Goal: Navigation & Orientation: Find specific page/section

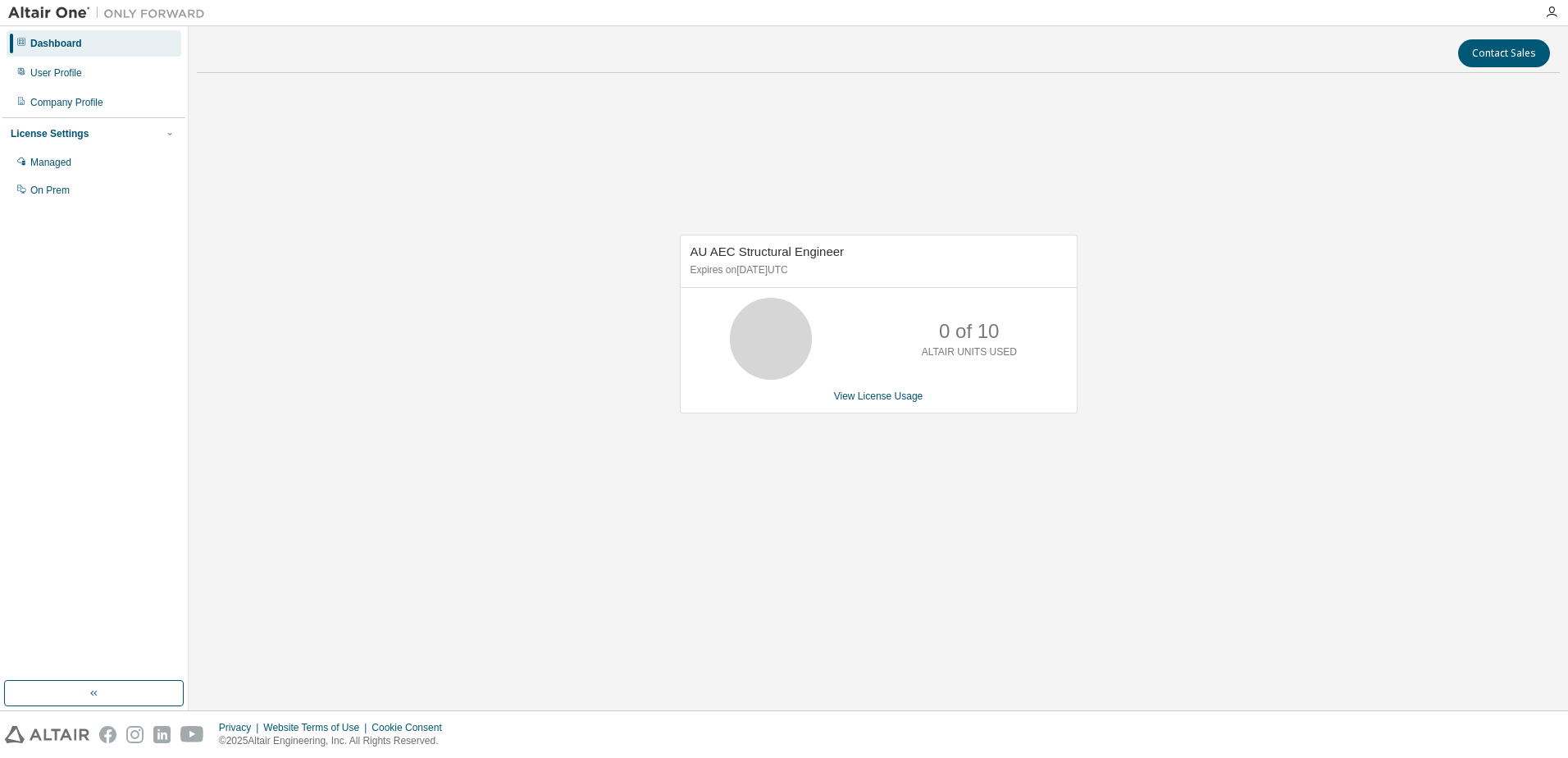
click at [881, 405] on div "AU AEC Structural Engineer Expires on [DATE] UTC 0 of 10 ALTAIR UNITS USED View…" at bounding box center [878, 324] width 397 height 179
click at [78, 167] on div "Managed" at bounding box center [94, 162] width 175 height 27
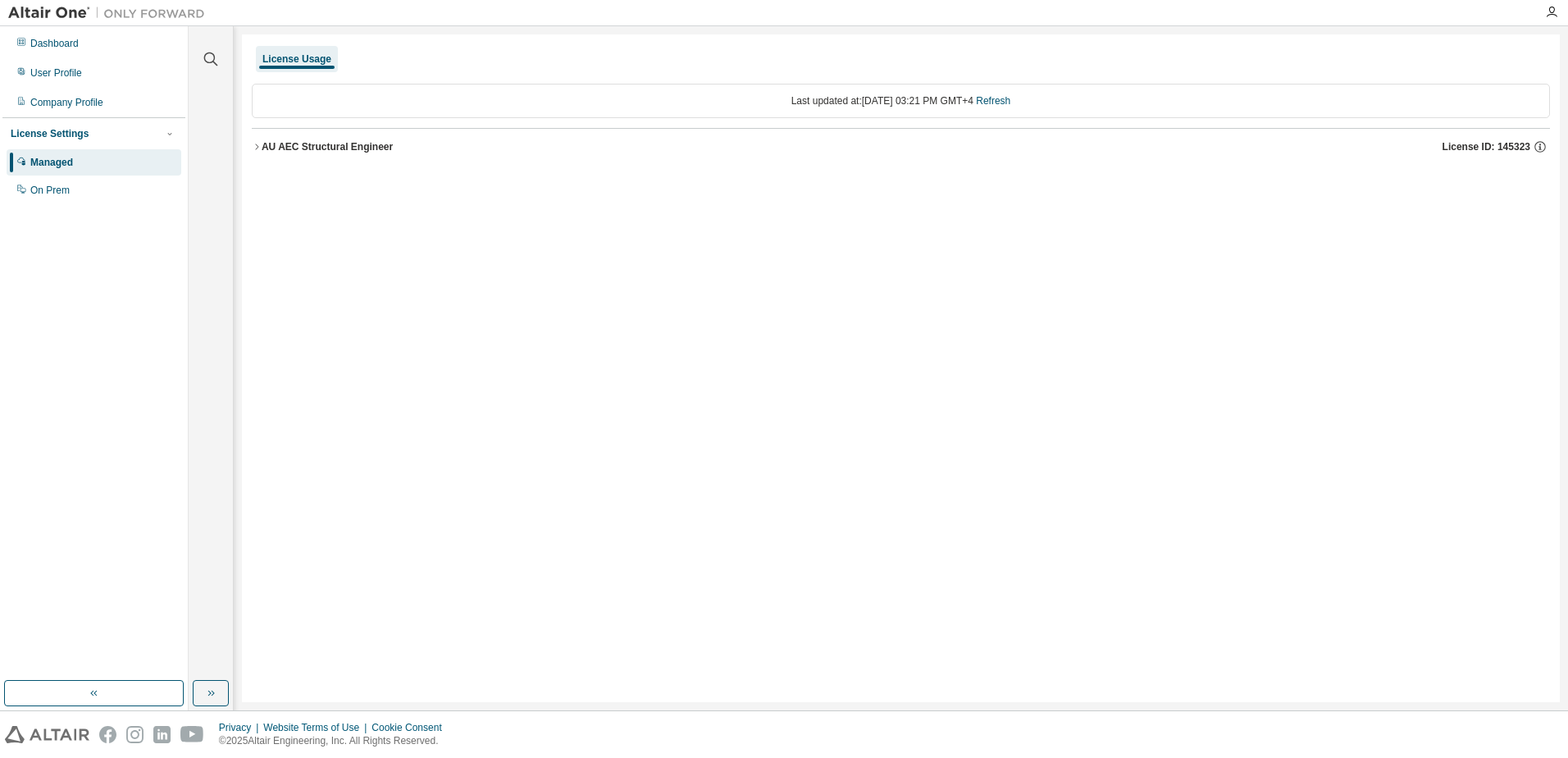
click at [252, 149] on icon "button" at bounding box center [257, 147] width 10 height 10
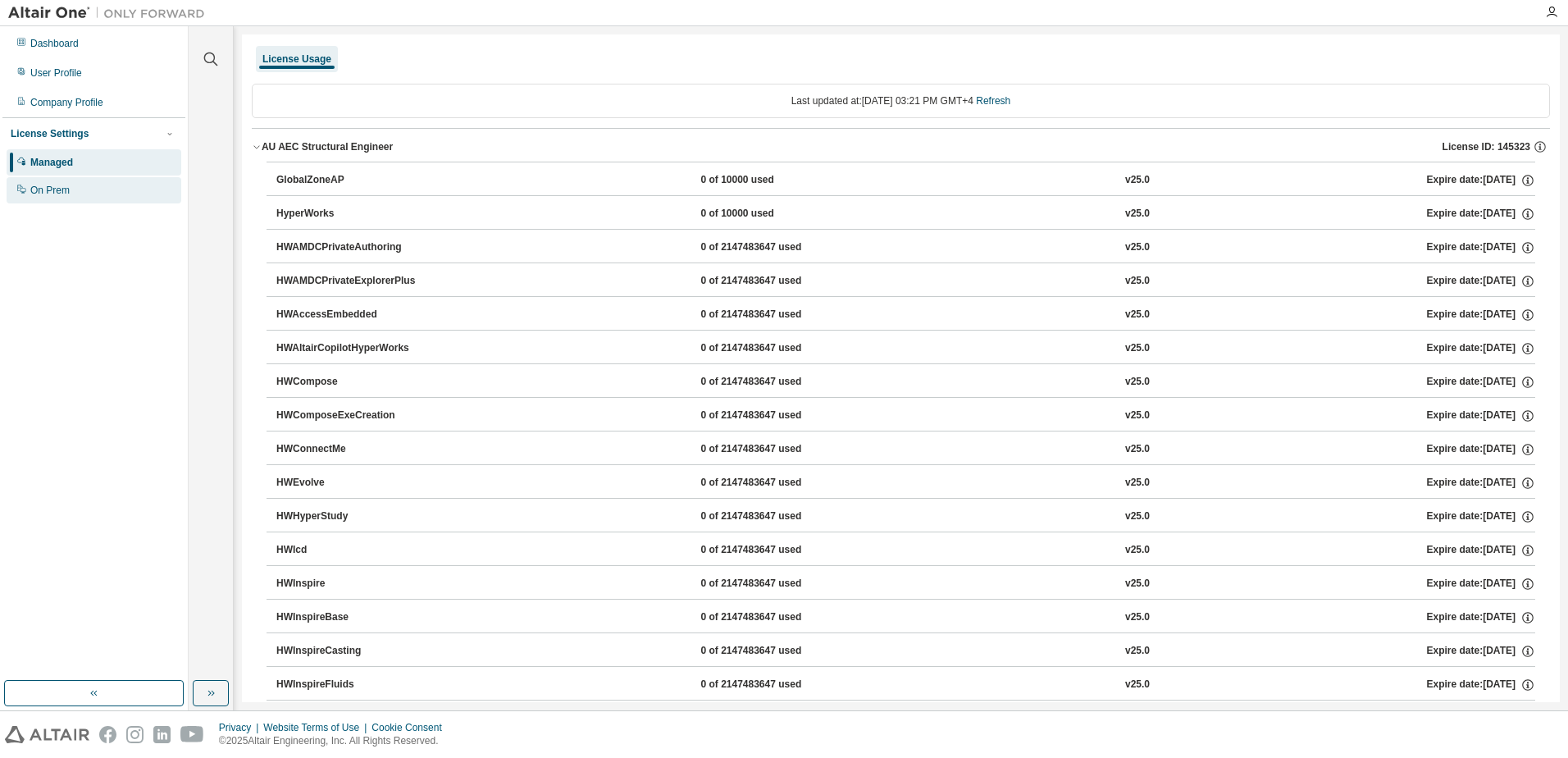
click at [86, 193] on div "On Prem" at bounding box center [94, 190] width 175 height 27
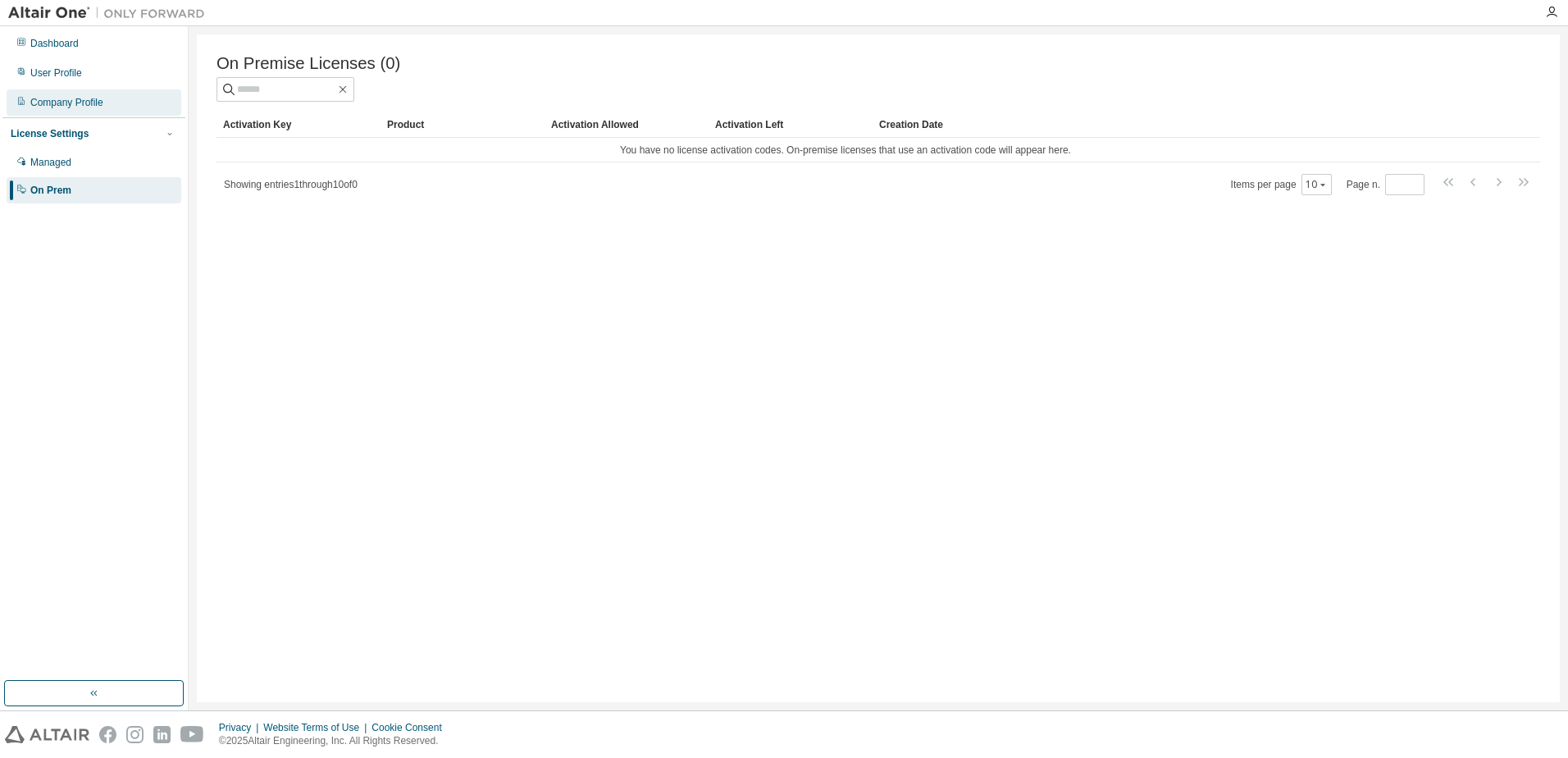
click at [96, 98] on div "Company Profile" at bounding box center [67, 102] width 73 height 13
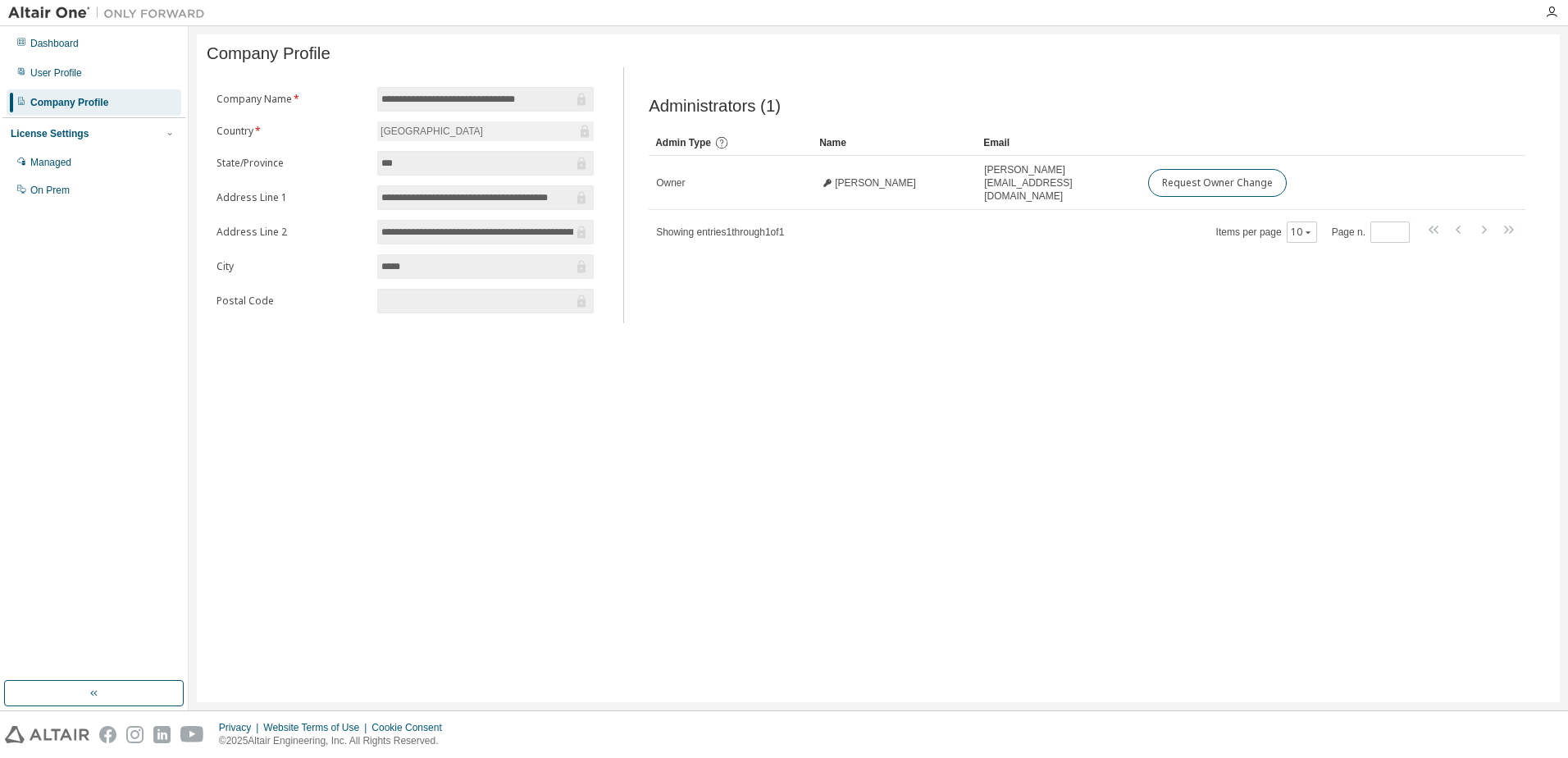
click at [500, 137] on div "[GEOGRAPHIC_DATA]" at bounding box center [485, 132] width 217 height 20
click at [377, 135] on form "**********" at bounding box center [405, 200] width 377 height 227
click at [413, 145] on form "**********" at bounding box center [405, 200] width 377 height 227
click at [455, 402] on div "**********" at bounding box center [878, 368] width 1363 height 668
click at [87, 63] on div "User Profile" at bounding box center [94, 73] width 175 height 27
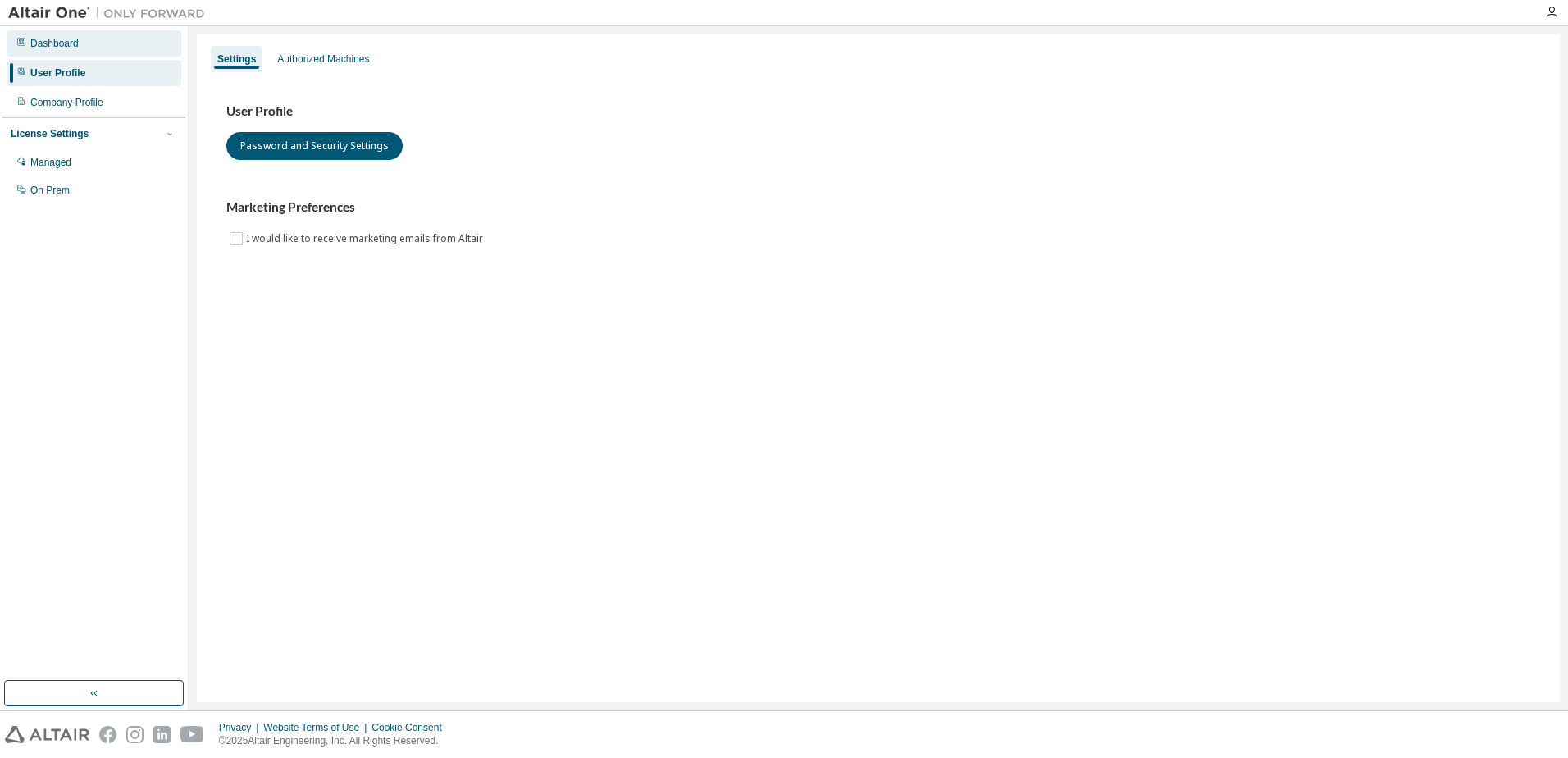
click at [91, 36] on div "Dashboard" at bounding box center [94, 43] width 175 height 27
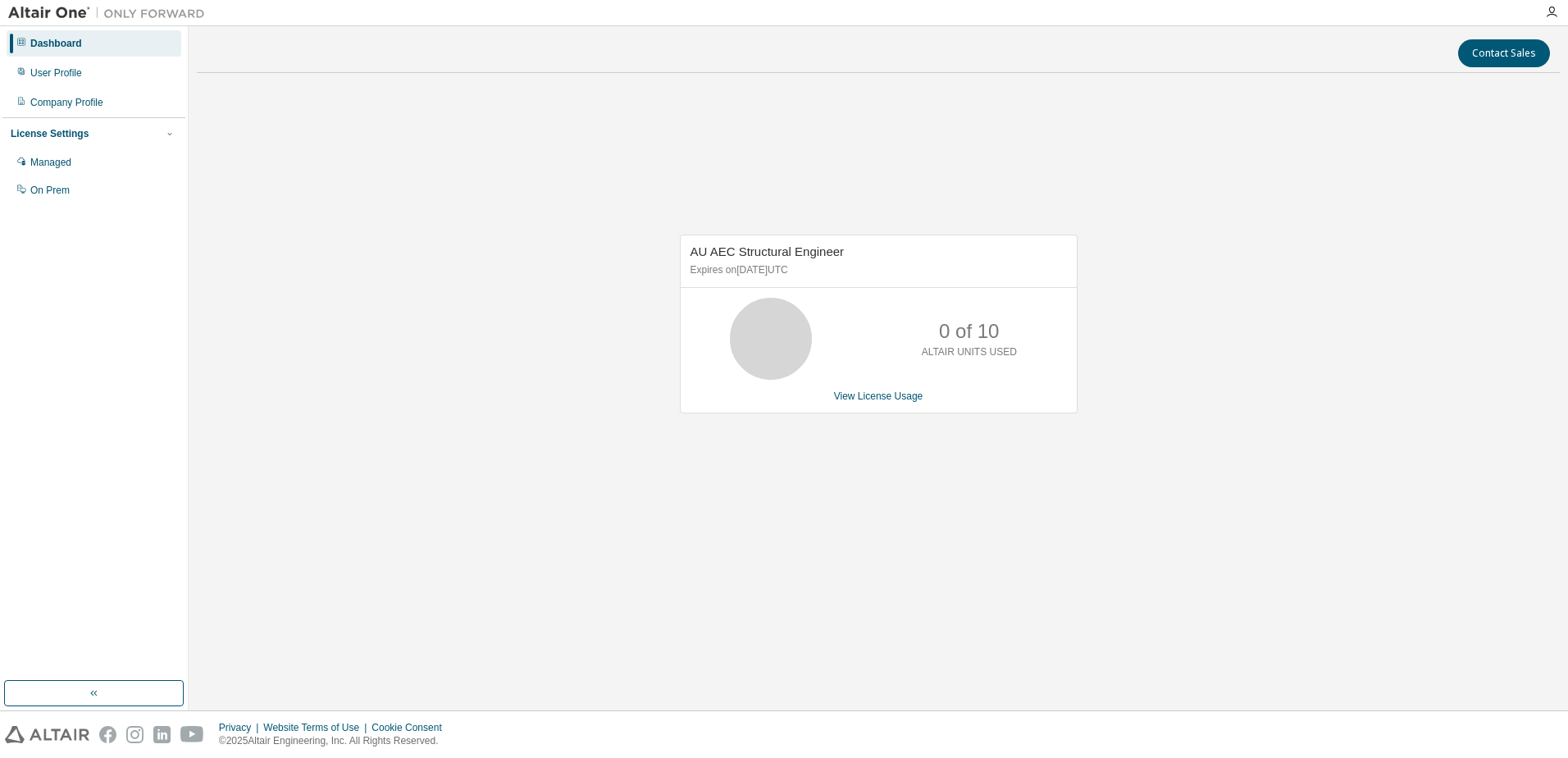
click at [880, 409] on div "AU AEC Structural Engineer Expires on [DATE] UTC 0 of 10 ALTAIR UNITS USED View…" at bounding box center [878, 324] width 397 height 179
click at [880, 406] on div "AU AEC Structural Engineer Expires on [DATE] UTC 0 of 10 ALTAIR UNITS USED View…" at bounding box center [878, 324] width 397 height 179
click at [882, 402] on link "View License Usage" at bounding box center [878, 397] width 89 height 12
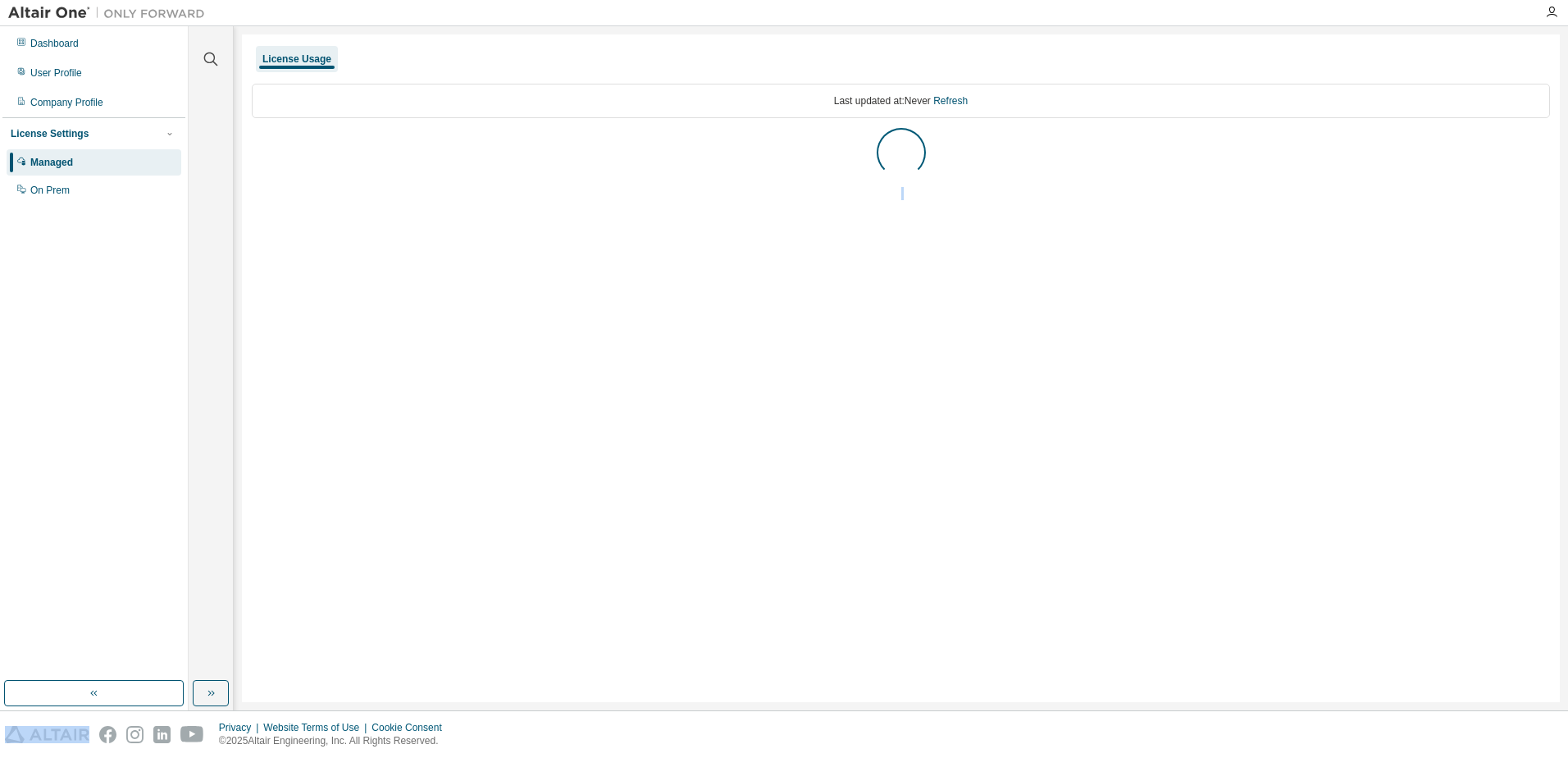
click at [882, 402] on div "License Usage Last updated at: Never Refresh" at bounding box center [900, 368] width 1318 height 668
click at [259, 157] on button "AU AEC Structural Engineer License ID: 145323" at bounding box center [901, 146] width 1298 height 36
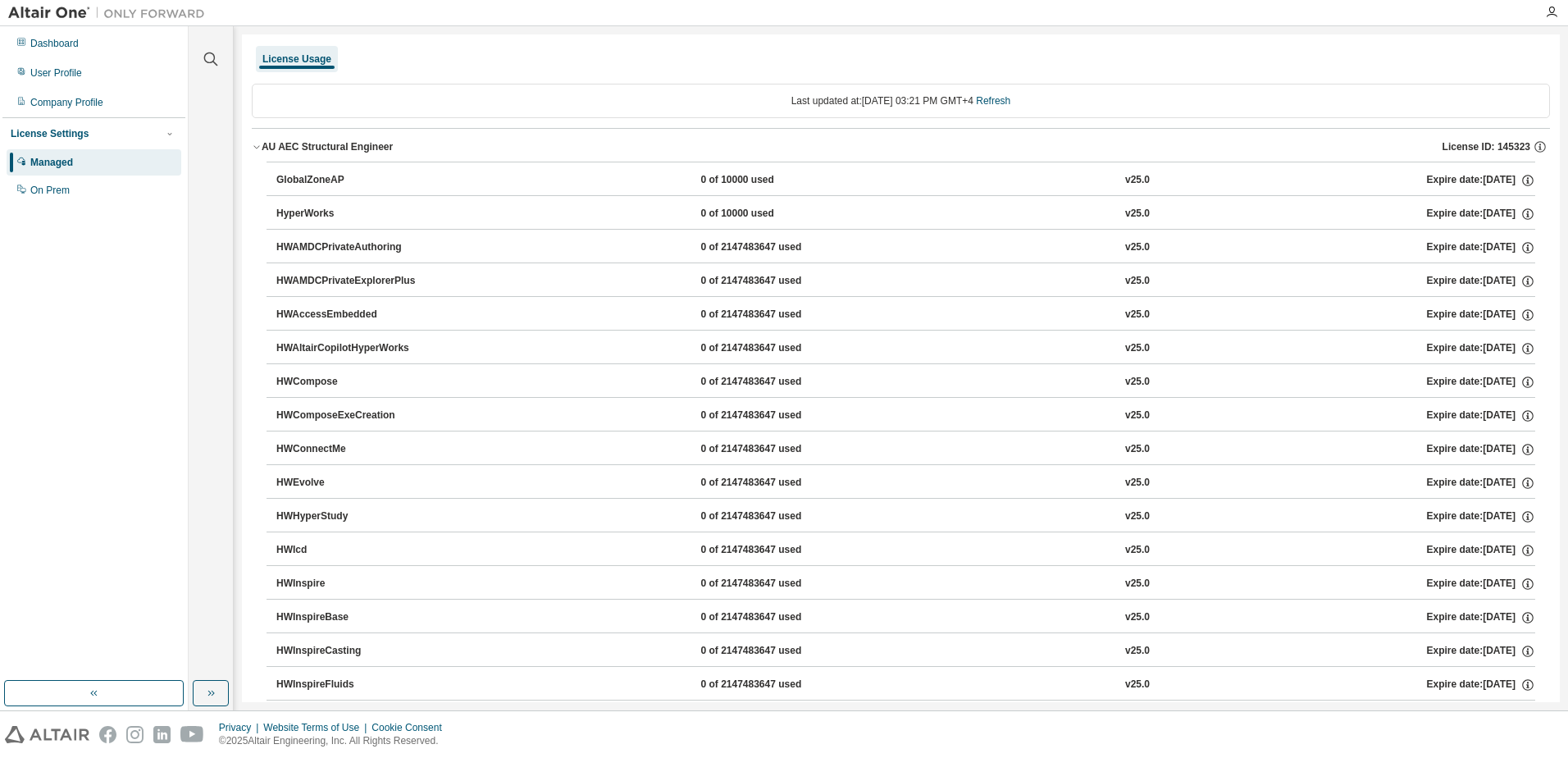
click at [624, 91] on div "Last updated at: [DATE] 03:21 PM GMT+4 Refresh" at bounding box center [901, 100] width 1298 height 34
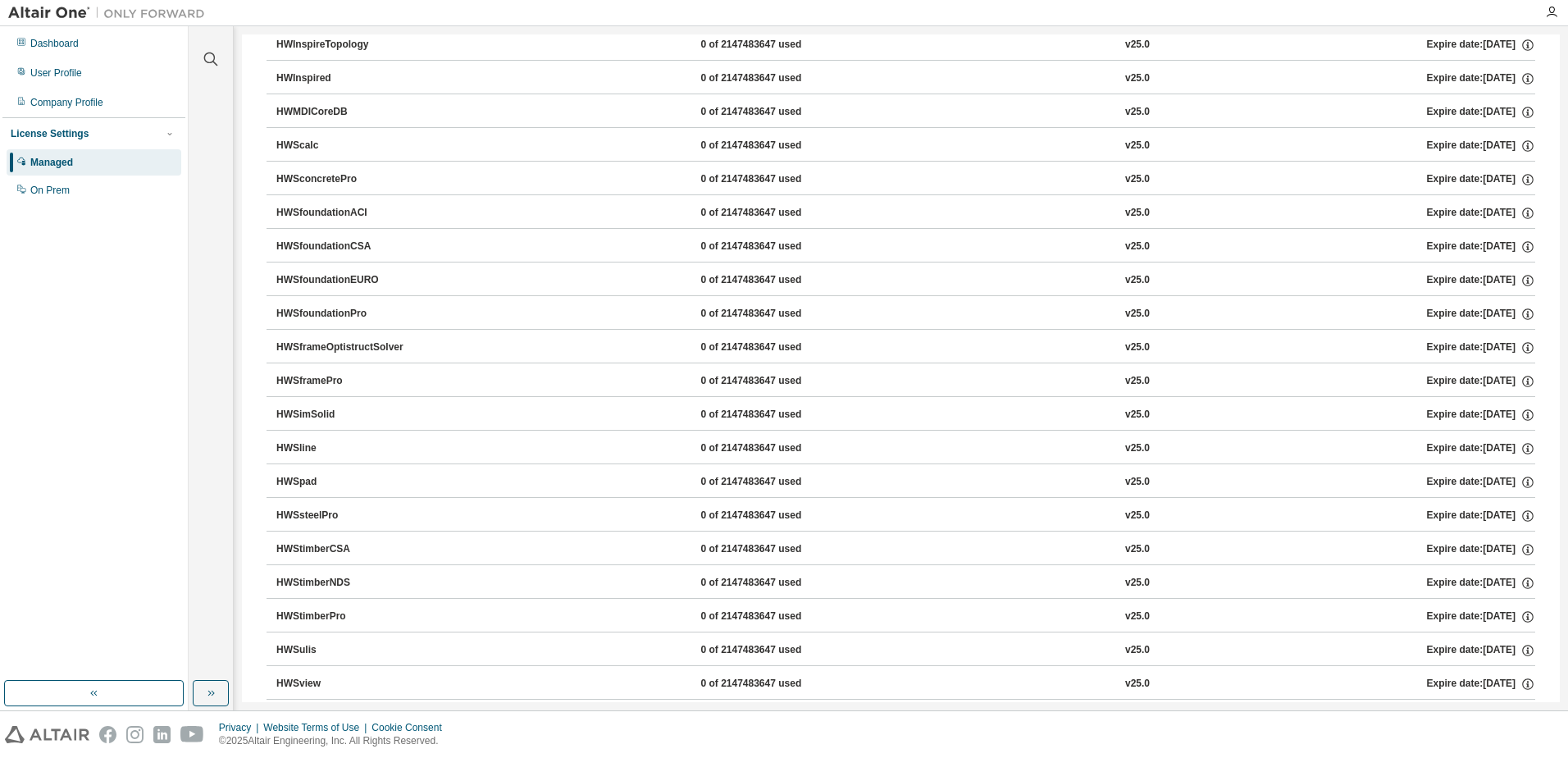
scroll to position [1373, 0]
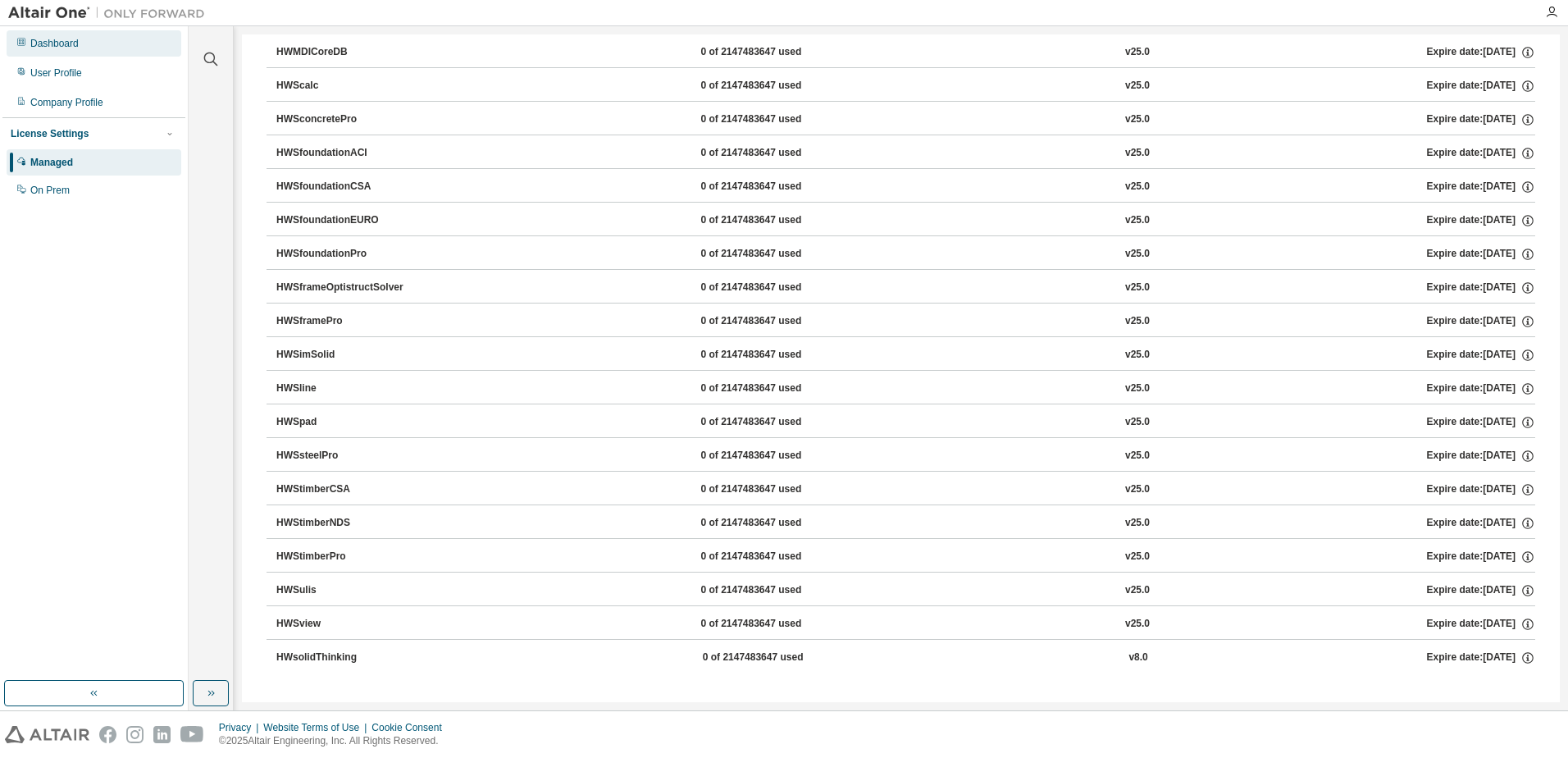
click at [88, 55] on div "Dashboard" at bounding box center [94, 43] width 175 height 27
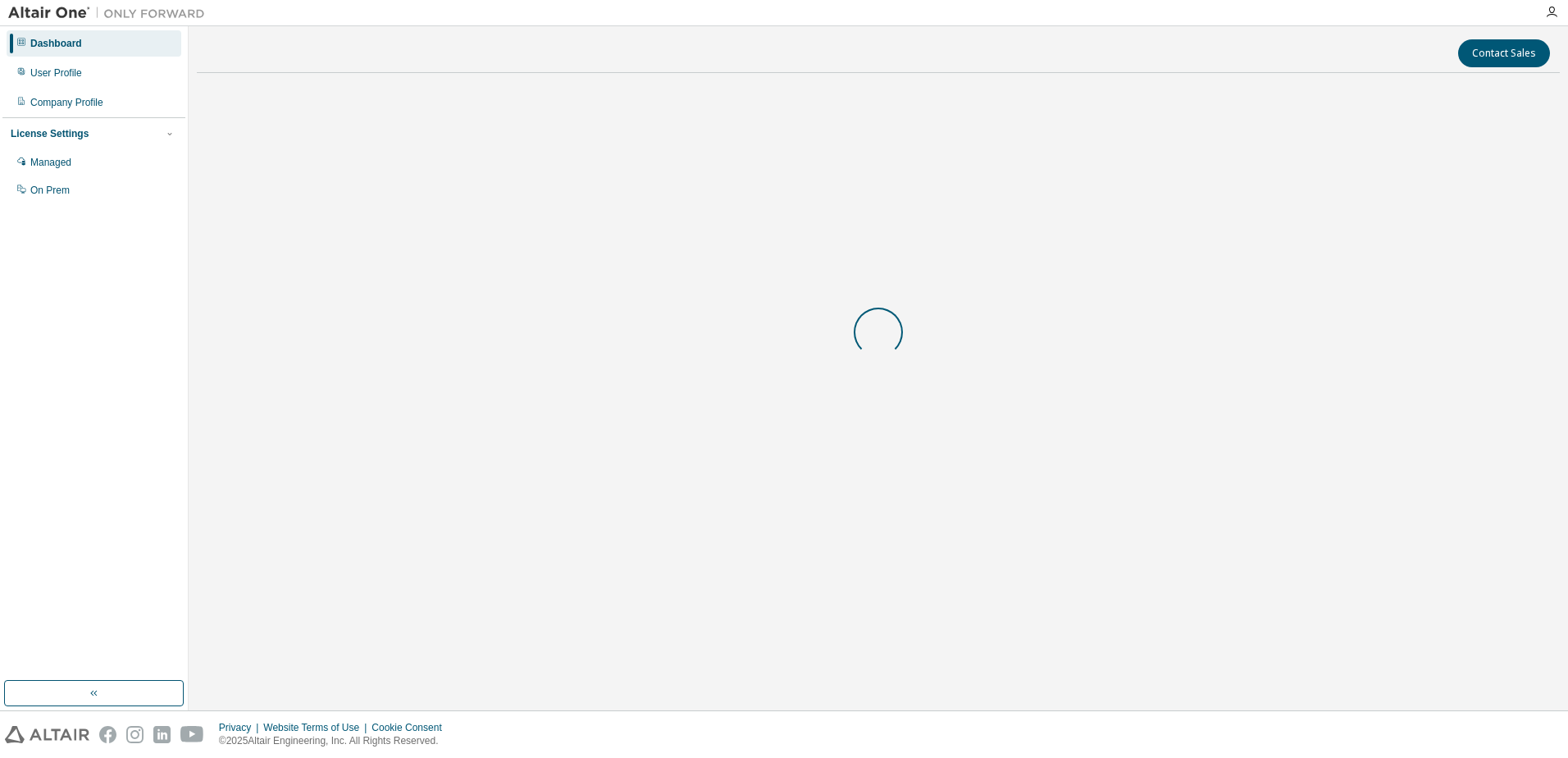
click at [102, 88] on div "Dashboard User Profile Company Profile License Settings Managed On Prem" at bounding box center [94, 117] width 183 height 177
click at [106, 75] on div "User Profile" at bounding box center [94, 73] width 175 height 27
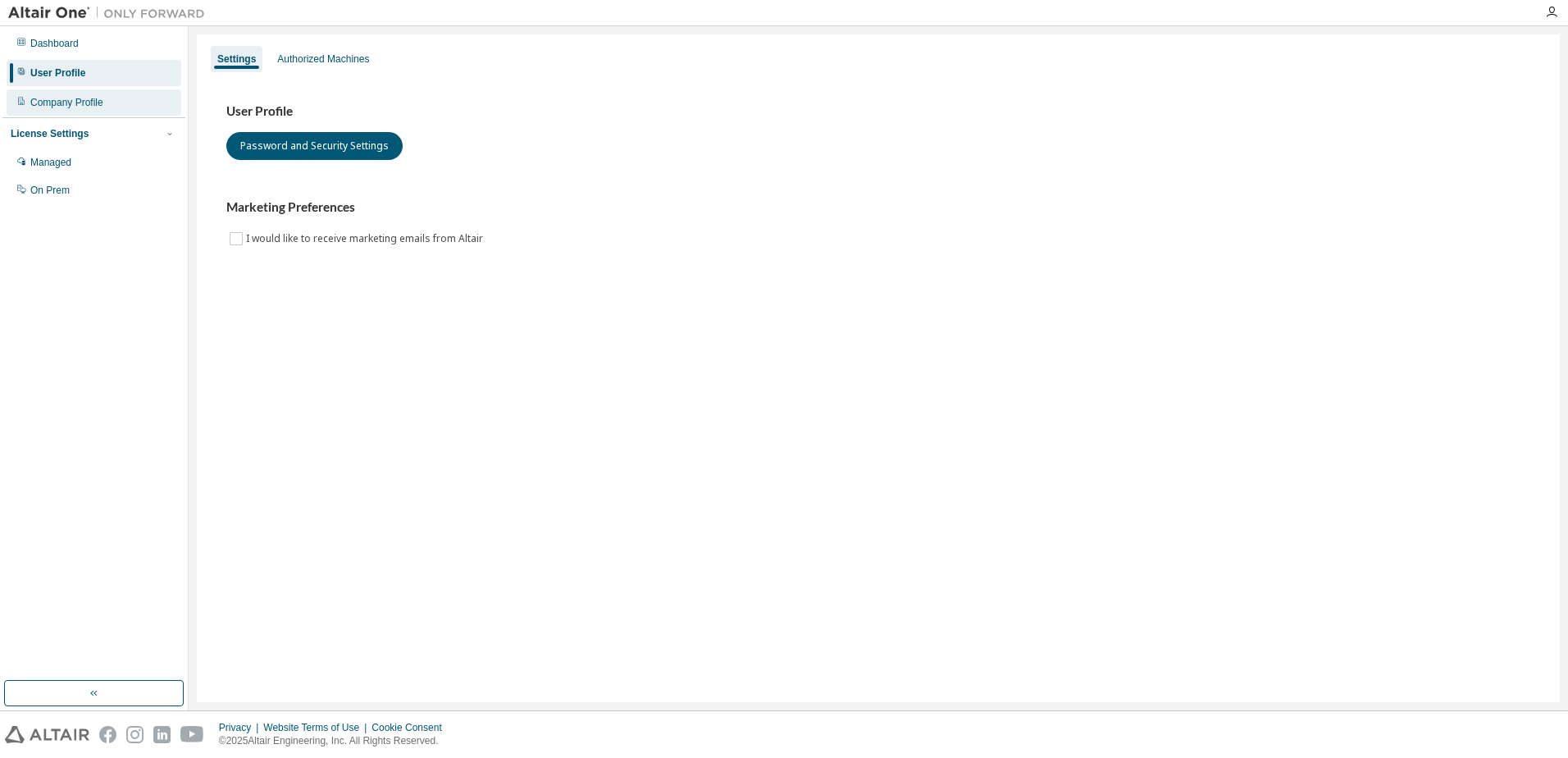
click at [102, 103] on div "Company Profile" at bounding box center [94, 102] width 175 height 27
